Goal: Task Accomplishment & Management: Manage account settings

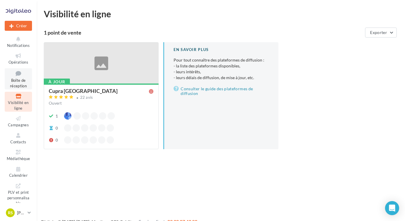
click at [24, 81] on span "Boîte de réception" at bounding box center [18, 83] width 17 height 10
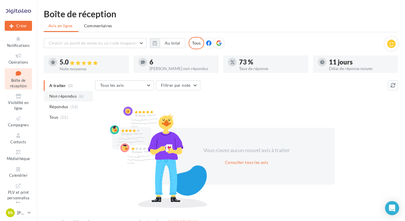
click at [81, 99] on span "(6)" at bounding box center [81, 96] width 5 height 5
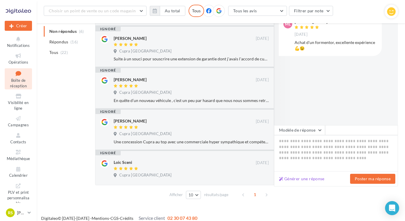
scroll to position [162, 0]
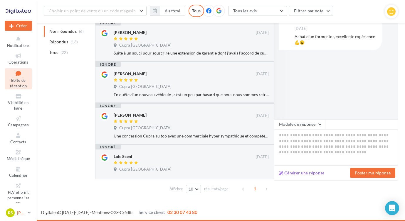
click at [20, 213] on p "[PERSON_NAME]" at bounding box center [21, 213] width 8 height 6
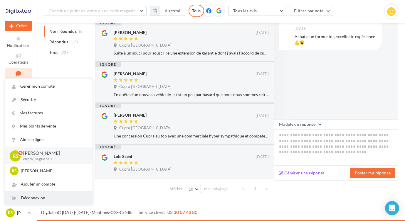
click at [28, 202] on div "Déconnexion" at bounding box center [48, 198] width 87 height 13
